Goal: Find specific page/section: Find specific page/section

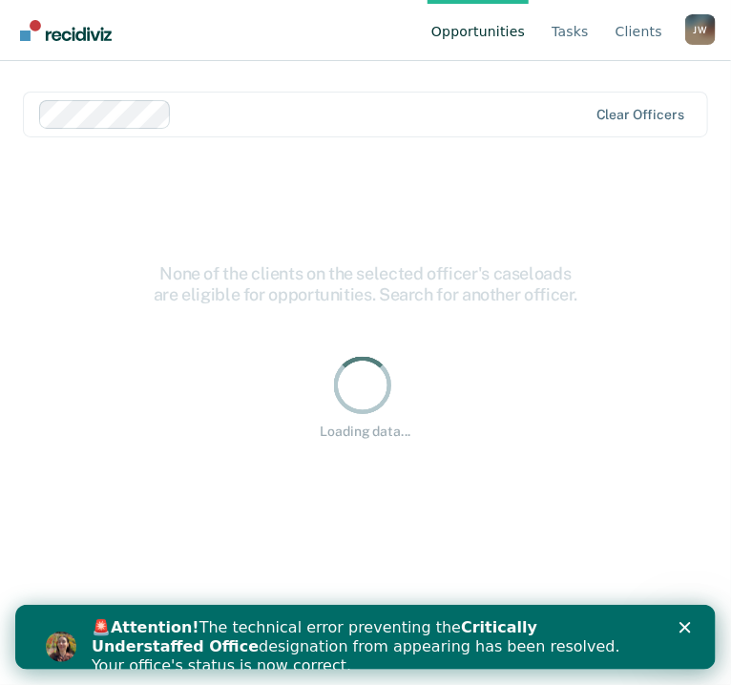
click at [673, 628] on div "🚨 Attention! The technical error preventing the Critically Understaffed Office …" at bounding box center [388, 646] width 594 height 69
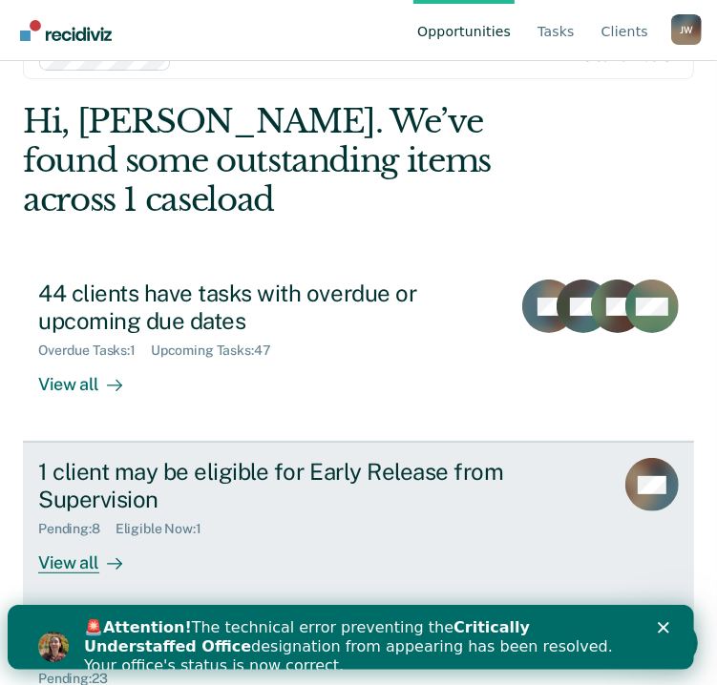
scroll to position [103, 0]
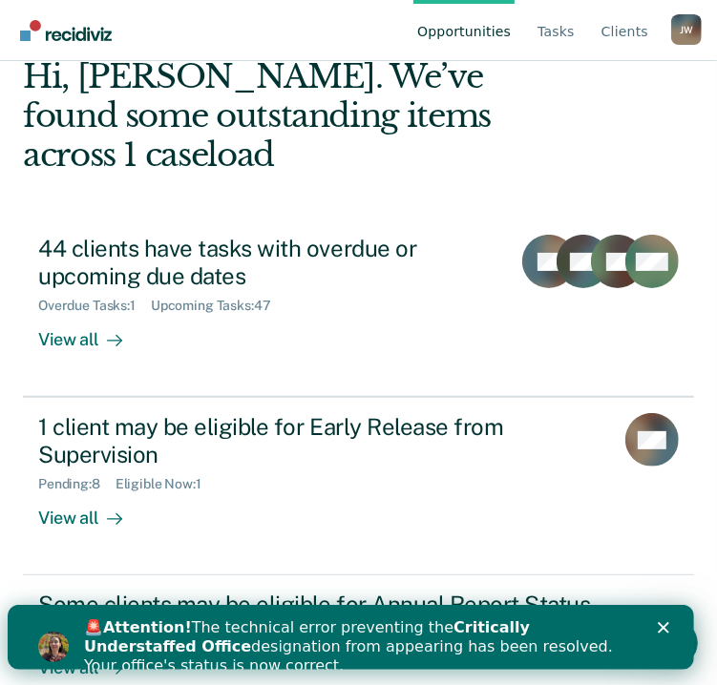
click at [677, 626] on div "Close" at bounding box center [666, 626] width 19 height 11
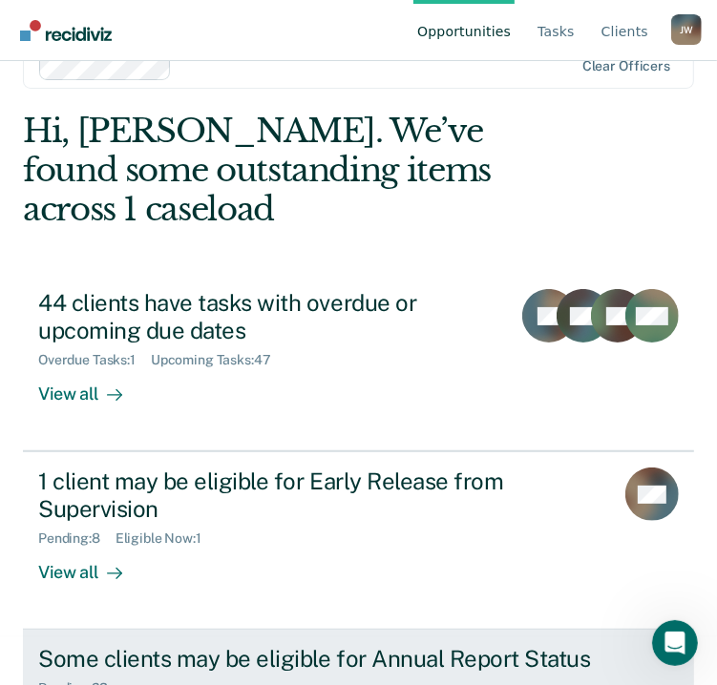
scroll to position [0, 0]
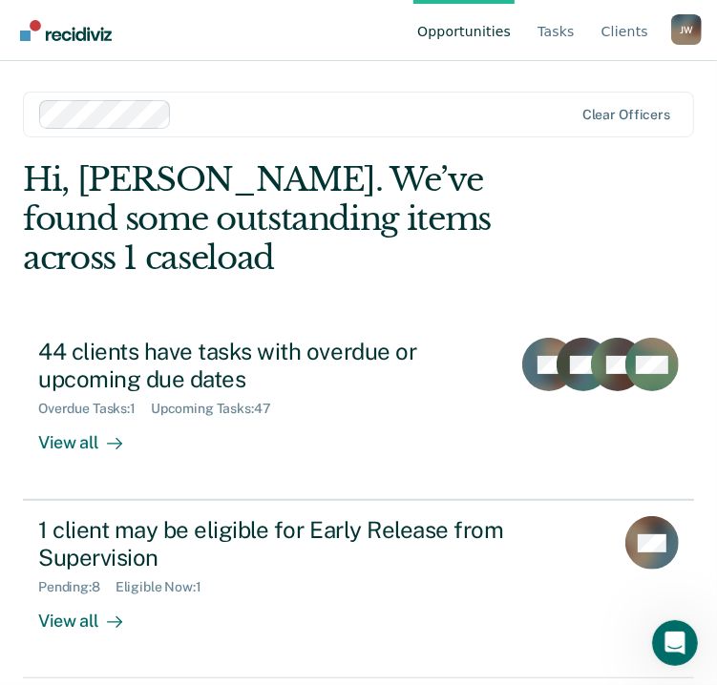
click at [676, 31] on div "[PERSON_NAME]" at bounding box center [686, 29] width 31 height 31
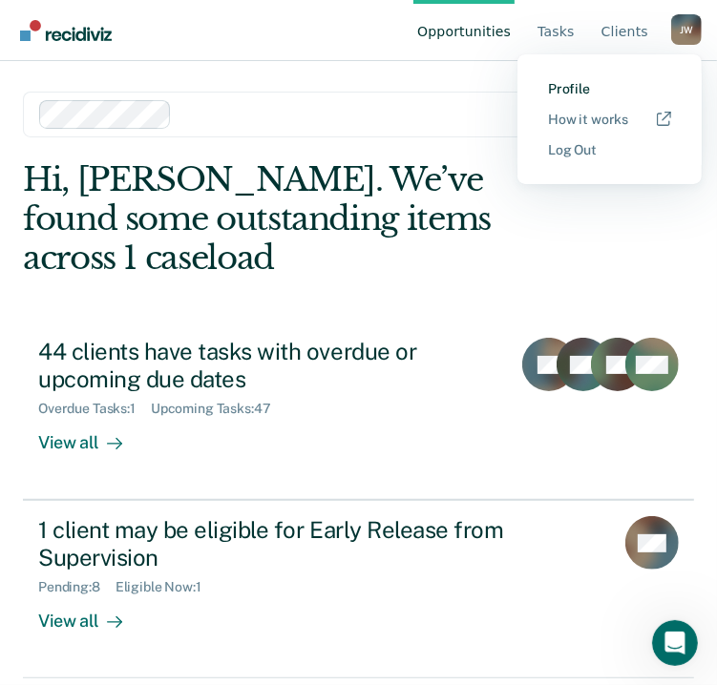
click at [579, 94] on link "Profile" at bounding box center [609, 89] width 123 height 16
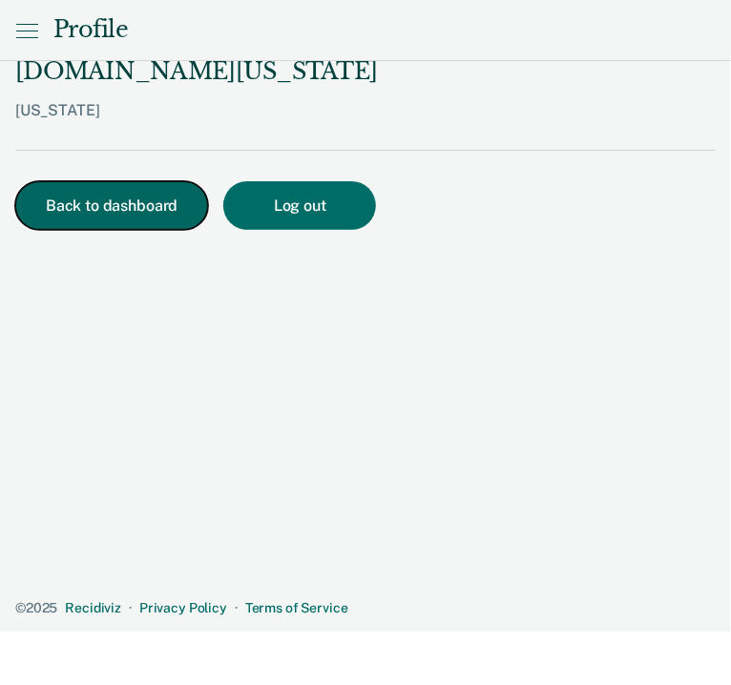
click at [53, 187] on button "Back to dashboard" at bounding box center [111, 205] width 193 height 49
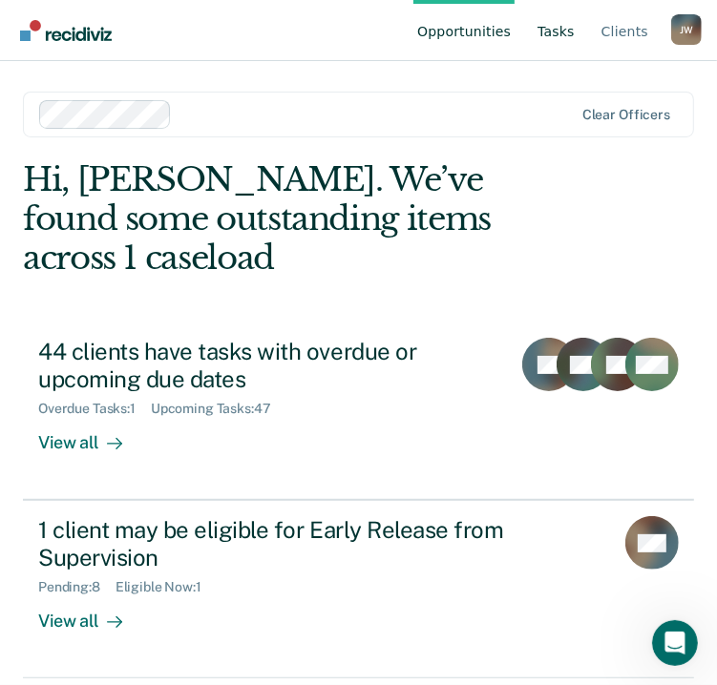
click at [558, 37] on link "Tasks" at bounding box center [555, 30] width 45 height 61
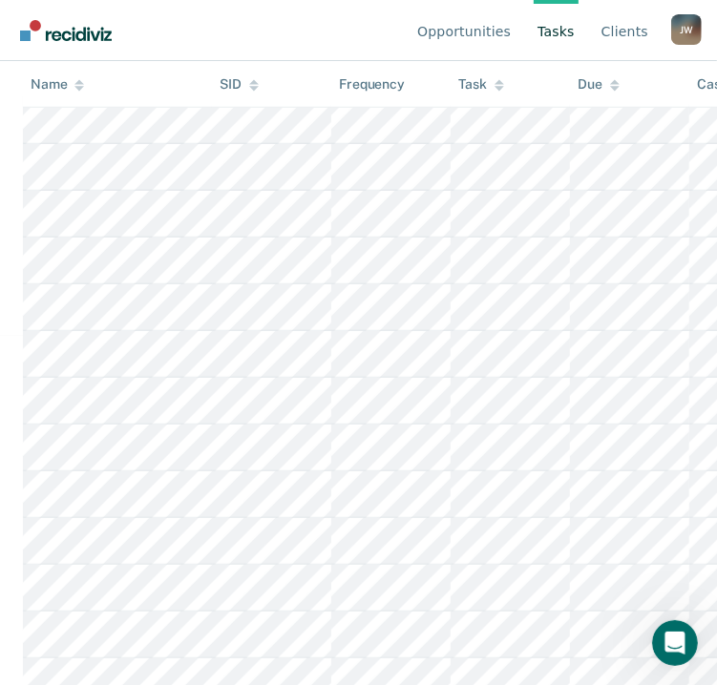
scroll to position [382, 0]
